Goal: Task Accomplishment & Management: Manage account settings

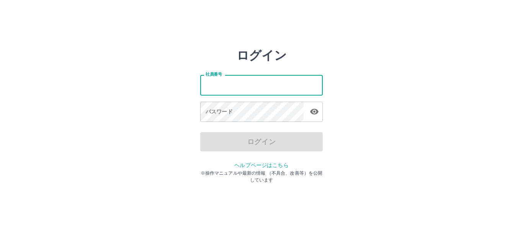
type input "*******"
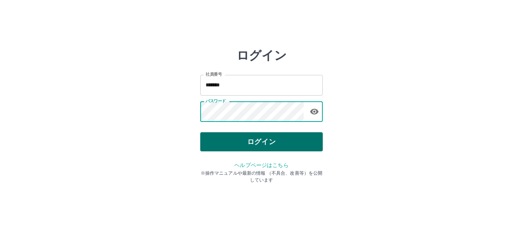
click at [215, 140] on button "ログイン" at bounding box center [261, 141] width 122 height 19
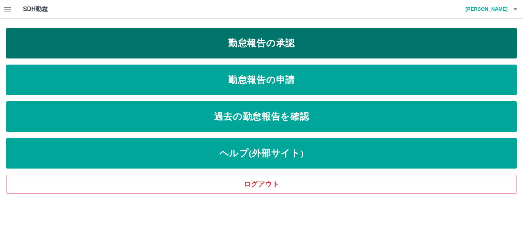
click at [250, 44] on link "勤怠報告の承認" at bounding box center [261, 43] width 511 height 31
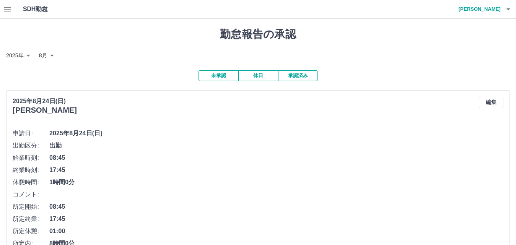
click at [9, 9] on icon "button" at bounding box center [7, 9] width 7 height 5
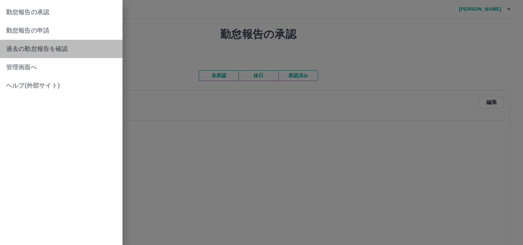
click at [59, 50] on span "過去の勤怠報告を確認" at bounding box center [61, 48] width 110 height 9
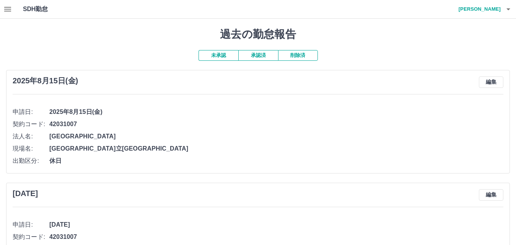
click at [10, 11] on icon "button" at bounding box center [7, 9] width 7 height 5
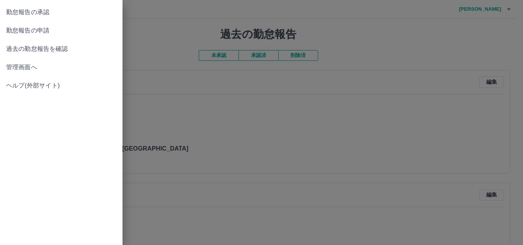
click at [46, 66] on span "管理画面へ" at bounding box center [61, 67] width 110 height 9
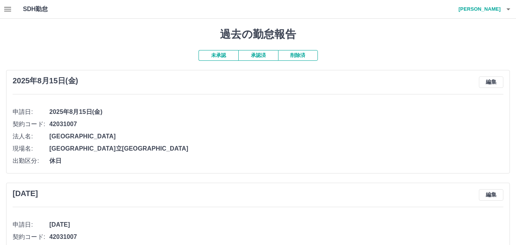
click at [8, 8] on icon "button" at bounding box center [7, 9] width 9 height 9
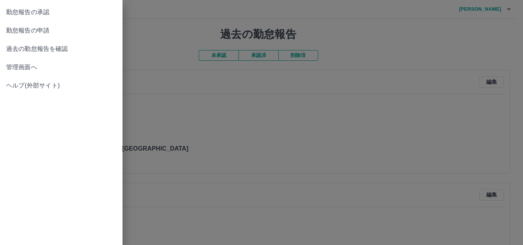
click at [42, 24] on link "勤怠報告の申請" at bounding box center [61, 30] width 122 height 18
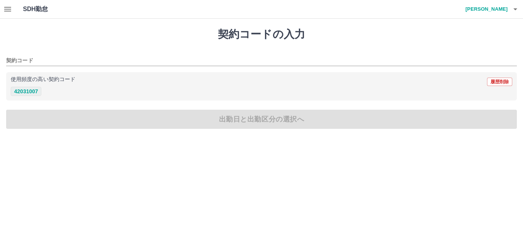
click at [33, 91] on button "42031007" at bounding box center [26, 91] width 31 height 9
type input "********"
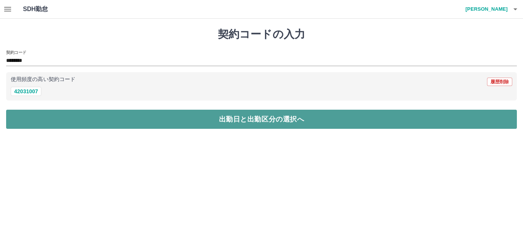
click at [48, 116] on button "出勤日と出勤区分の選択へ" at bounding box center [261, 119] width 511 height 19
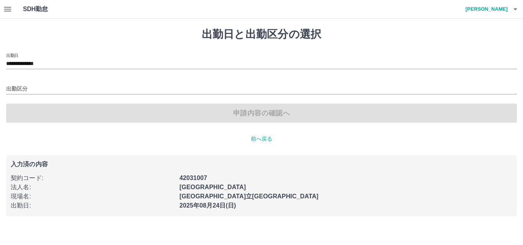
click at [38, 84] on div "出勤区分" at bounding box center [261, 86] width 511 height 16
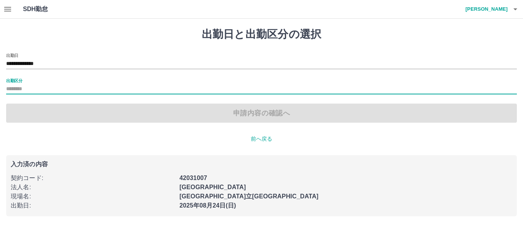
click at [34, 90] on input "出勤区分" at bounding box center [261, 90] width 511 height 10
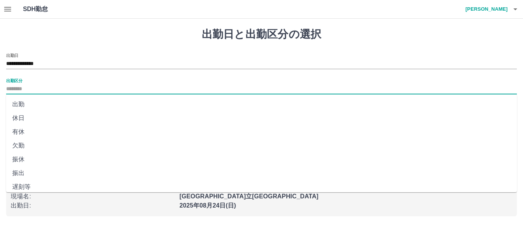
click at [23, 105] on li "出勤" at bounding box center [261, 105] width 511 height 14
type input "**"
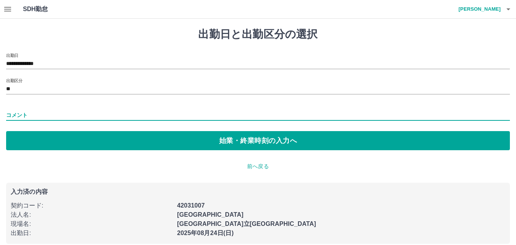
click at [35, 117] on input "コメント" at bounding box center [258, 115] width 504 height 11
type input "*"
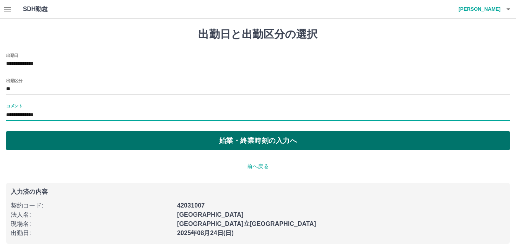
type input "**********"
click at [70, 142] on button "始業・終業時刻の入力へ" at bounding box center [258, 140] width 504 height 19
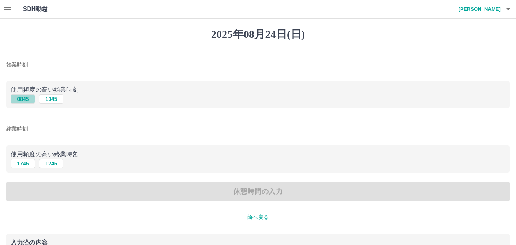
click at [29, 100] on button "0845" at bounding box center [23, 99] width 24 height 9
type input "****"
click at [30, 161] on button "1745" at bounding box center [23, 163] width 24 height 9
type input "****"
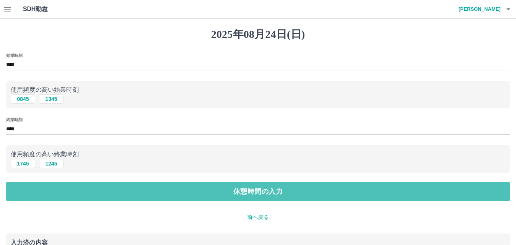
click at [29, 188] on button "休憩時間の入力" at bounding box center [258, 191] width 504 height 19
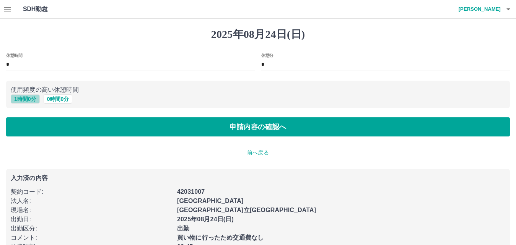
click at [29, 96] on button "1 時間 0 分" at bounding box center [25, 99] width 29 height 9
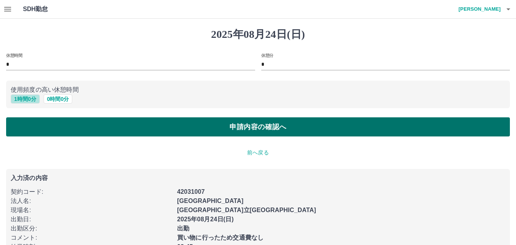
type input "*"
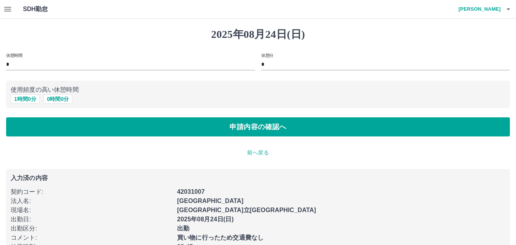
click at [33, 138] on div "[DATE] 休憩時間 * 休憩分 * 使用頻度の高い休憩時間 1 時間 0 分 0 時間 0 分 申請内容の確認へ 前へ戻る 入力済の内容 契約コード : …" at bounding box center [258, 148] width 516 height 258
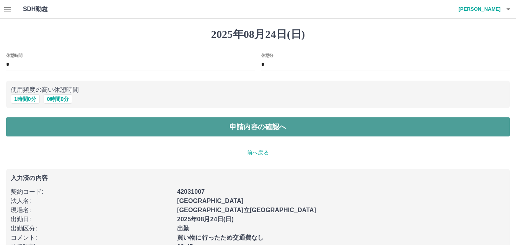
click at [35, 127] on button "申請内容の確認へ" at bounding box center [258, 127] width 504 height 19
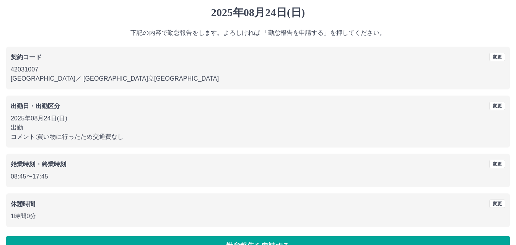
scroll to position [41, 0]
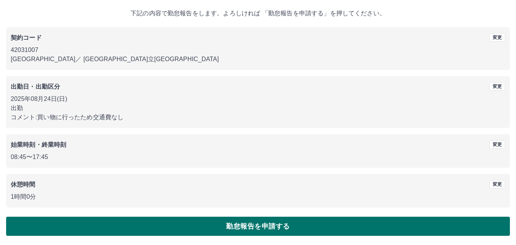
click at [77, 228] on button "勤怠報告を申請する" at bounding box center [258, 226] width 504 height 19
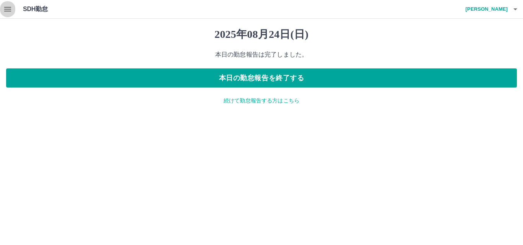
click at [6, 10] on icon "button" at bounding box center [7, 9] width 9 height 9
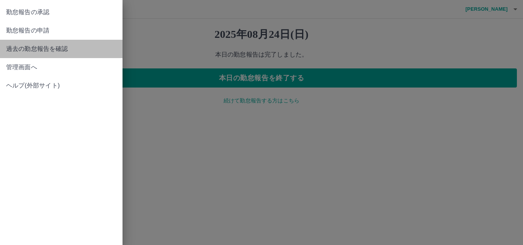
click at [31, 51] on span "過去の勤怠報告を確認" at bounding box center [61, 48] width 110 height 9
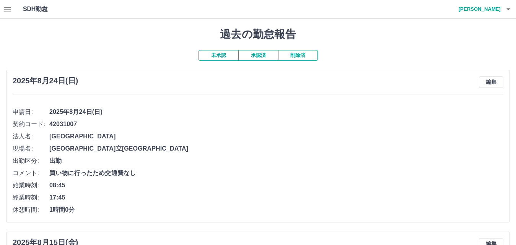
click at [11, 8] on icon "button" at bounding box center [7, 9] width 9 height 9
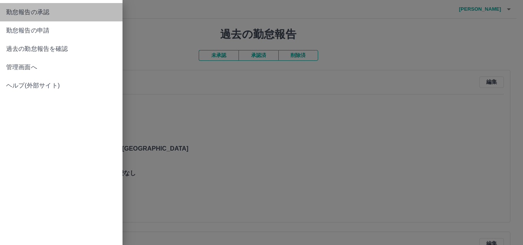
click at [52, 12] on span "勤怠報告の承認" at bounding box center [61, 12] width 110 height 9
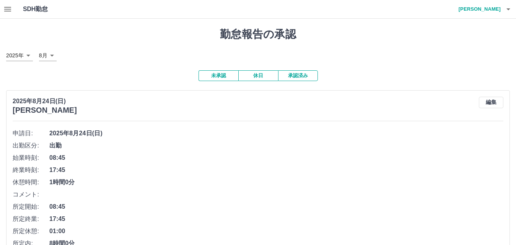
scroll to position [77, 0]
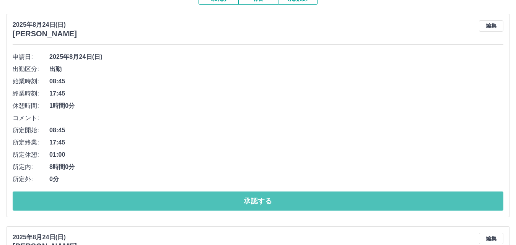
drag, startPoint x: 168, startPoint y: 201, endPoint x: 172, endPoint y: 198, distance: 4.7
click at [169, 201] on button "承認する" at bounding box center [258, 201] width 491 height 19
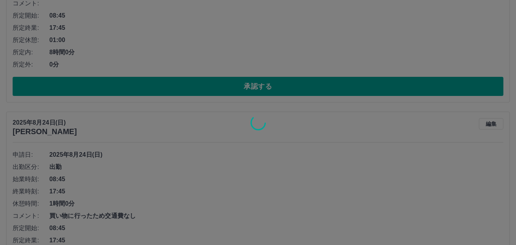
scroll to position [0, 0]
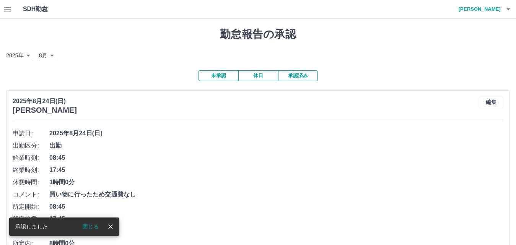
click at [88, 226] on button "閉じる" at bounding box center [90, 226] width 29 height 11
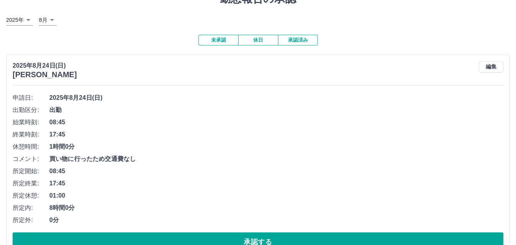
scroll to position [115, 0]
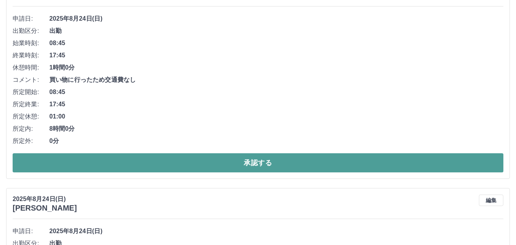
click at [157, 165] on button "承認する" at bounding box center [258, 162] width 491 height 19
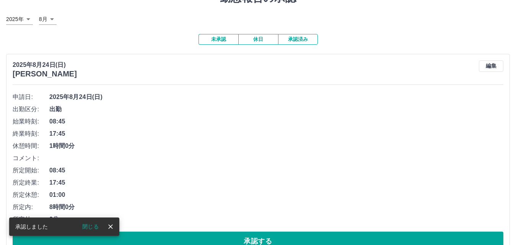
scroll to position [55, 0]
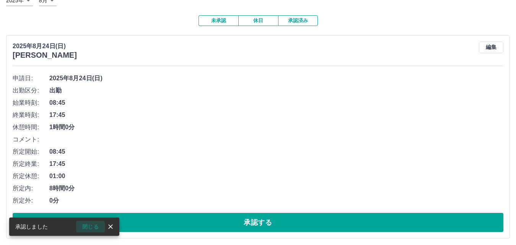
click at [92, 227] on button "閉じる" at bounding box center [90, 226] width 29 height 11
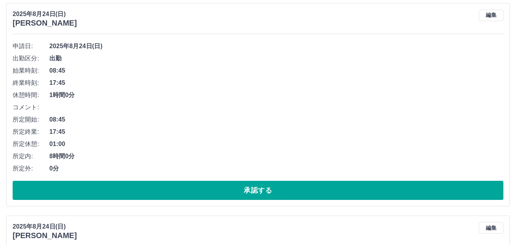
scroll to position [132, 0]
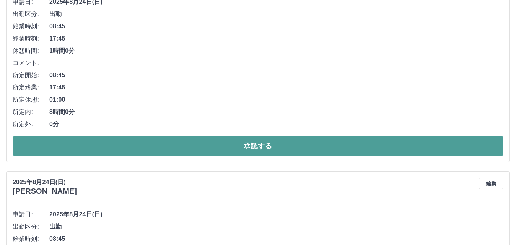
click at [153, 147] on button "承認する" at bounding box center [258, 146] width 491 height 19
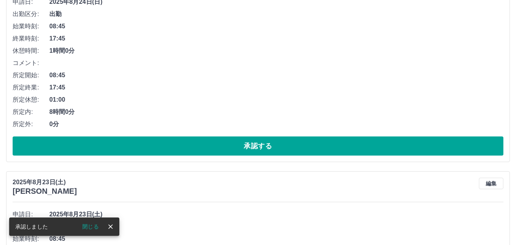
scroll to position [0, 0]
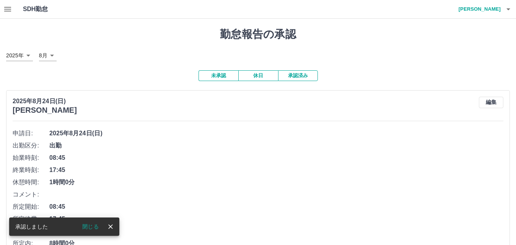
click at [90, 224] on button "閉じる" at bounding box center [90, 226] width 29 height 11
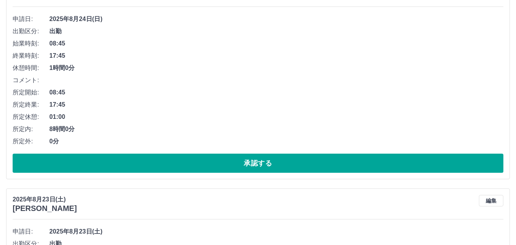
scroll to position [115, 0]
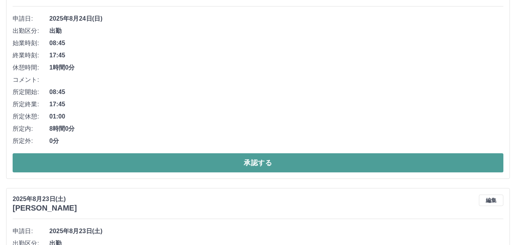
click at [193, 160] on button "承認する" at bounding box center [258, 162] width 491 height 19
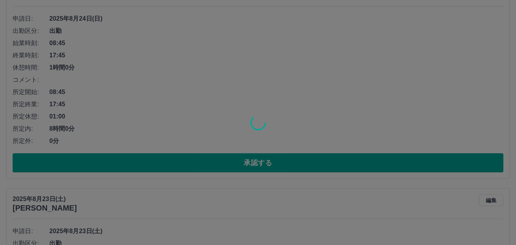
scroll to position [0, 0]
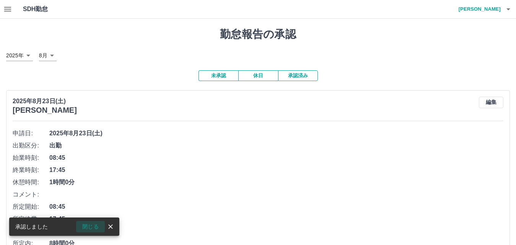
click at [96, 224] on button "閉じる" at bounding box center [90, 226] width 29 height 11
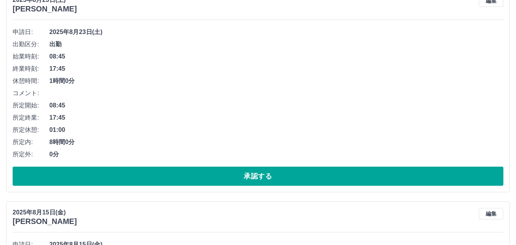
scroll to position [115, 0]
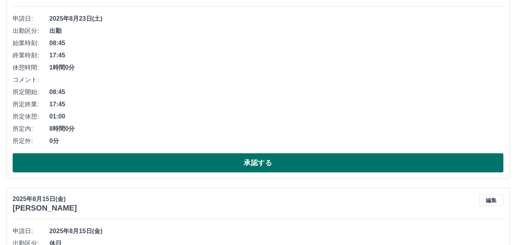
click at [157, 163] on button "承認する" at bounding box center [258, 162] width 491 height 19
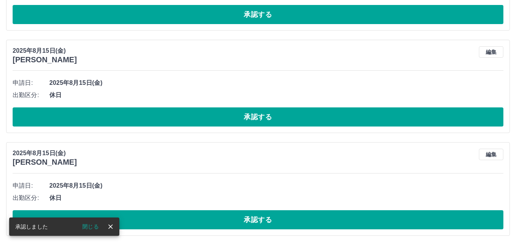
scroll to position [0, 0]
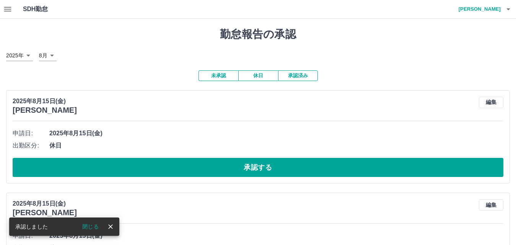
click at [91, 227] on button "閉じる" at bounding box center [90, 226] width 29 height 11
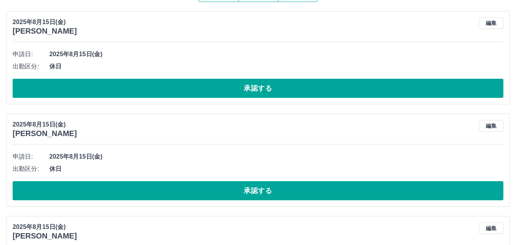
scroll to position [154, 0]
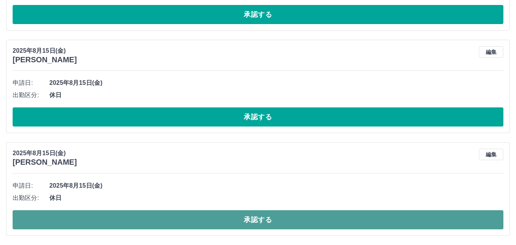
click at [114, 224] on button "承認する" at bounding box center [258, 220] width 491 height 19
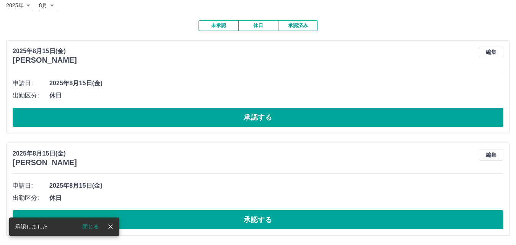
scroll to position [51, 0]
click at [96, 225] on button "閉じる" at bounding box center [90, 226] width 29 height 11
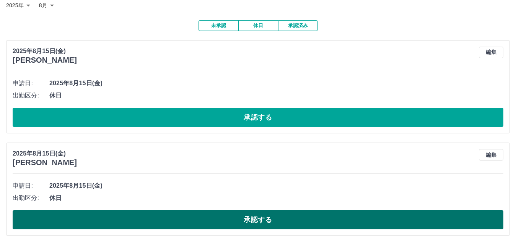
click at [132, 219] on button "承認する" at bounding box center [258, 220] width 491 height 19
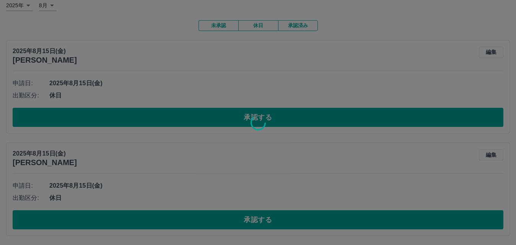
scroll to position [0, 0]
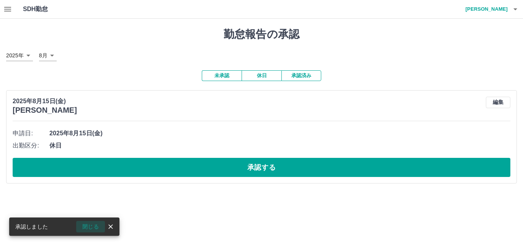
click at [97, 224] on button "閉じる" at bounding box center [90, 226] width 29 height 11
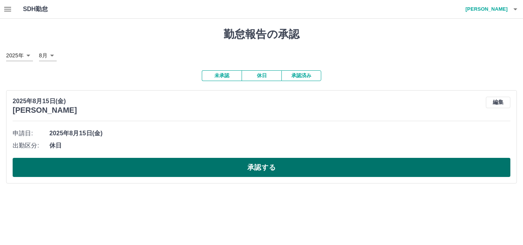
click at [173, 163] on button "承認する" at bounding box center [262, 167] width 498 height 19
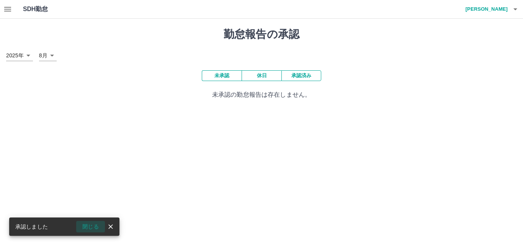
click at [92, 225] on button "閉じる" at bounding box center [90, 226] width 29 height 11
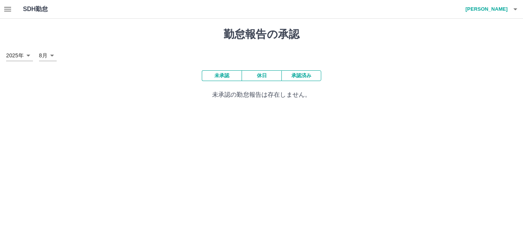
click at [225, 78] on button "未承認" at bounding box center [222, 75] width 40 height 11
drag, startPoint x: 300, startPoint y: 76, endPoint x: 294, endPoint y: 75, distance: 5.5
click at [299, 76] on button "承認済み" at bounding box center [301, 75] width 40 height 11
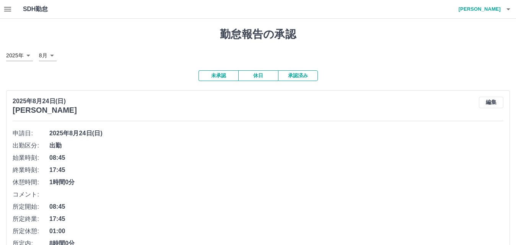
click at [213, 73] on button "未承認" at bounding box center [219, 75] width 40 height 11
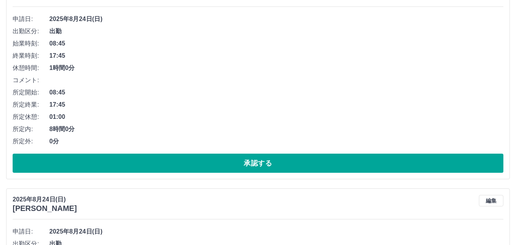
scroll to position [115, 0]
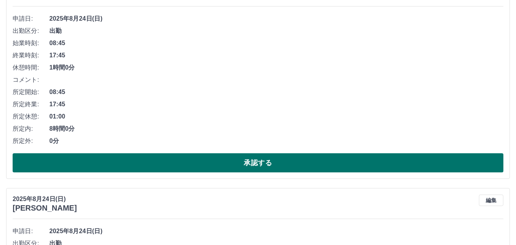
click at [251, 166] on button "承認する" at bounding box center [258, 162] width 491 height 19
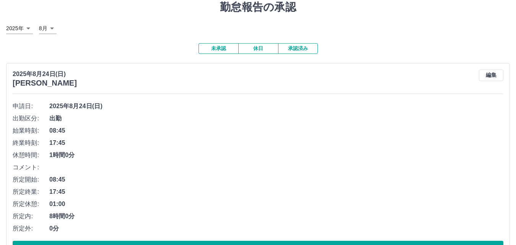
scroll to position [59, 0]
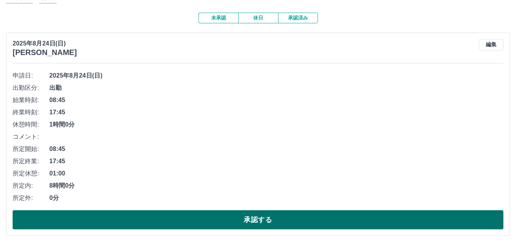
click at [192, 216] on button "承認する" at bounding box center [258, 220] width 491 height 19
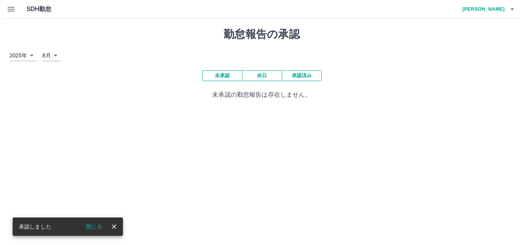
scroll to position [0, 0]
click at [90, 225] on button "閉じる" at bounding box center [90, 226] width 29 height 11
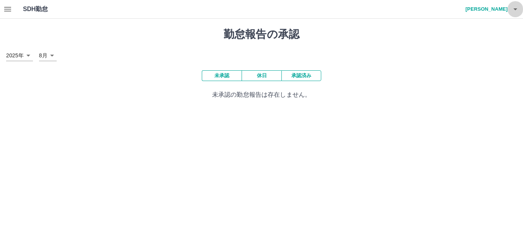
click at [521, 8] on button "button" at bounding box center [515, 9] width 15 height 18
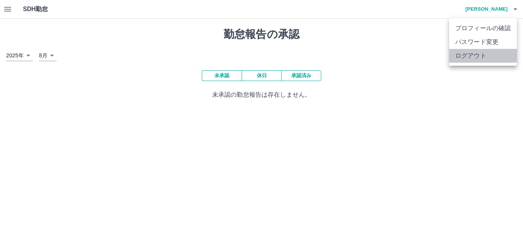
click at [478, 55] on li "ログアウト" at bounding box center [483, 56] width 68 height 14
